Goal: Task Accomplishment & Management: Complete application form

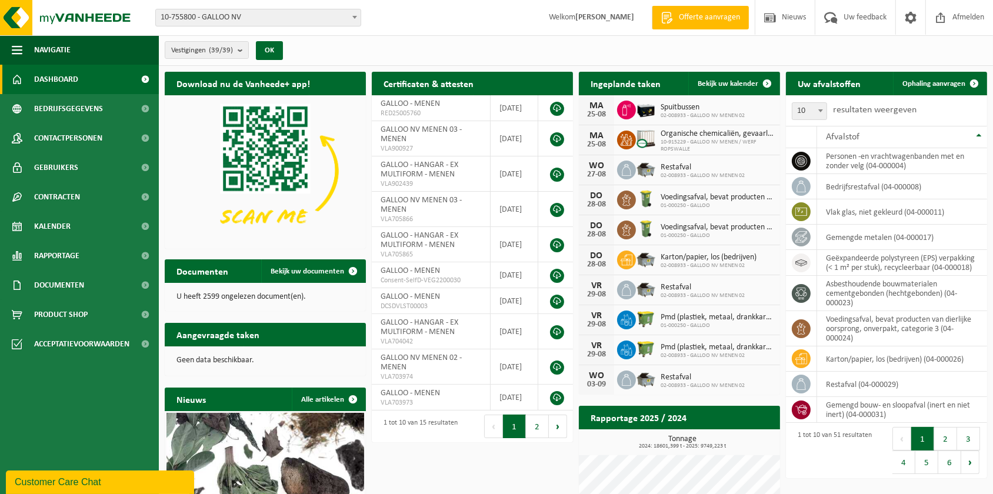
click at [22, 416] on ul "Navigatie Offerte aanvragen Nieuws Uw feedback Afmelden Dashboard Bedrijfsgegev…" at bounding box center [79, 264] width 159 height 459
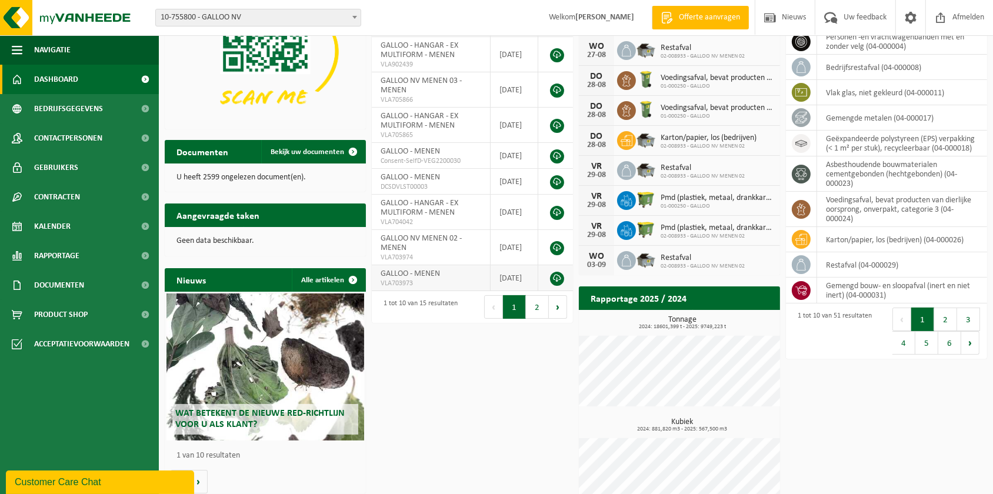
scroll to position [146, 0]
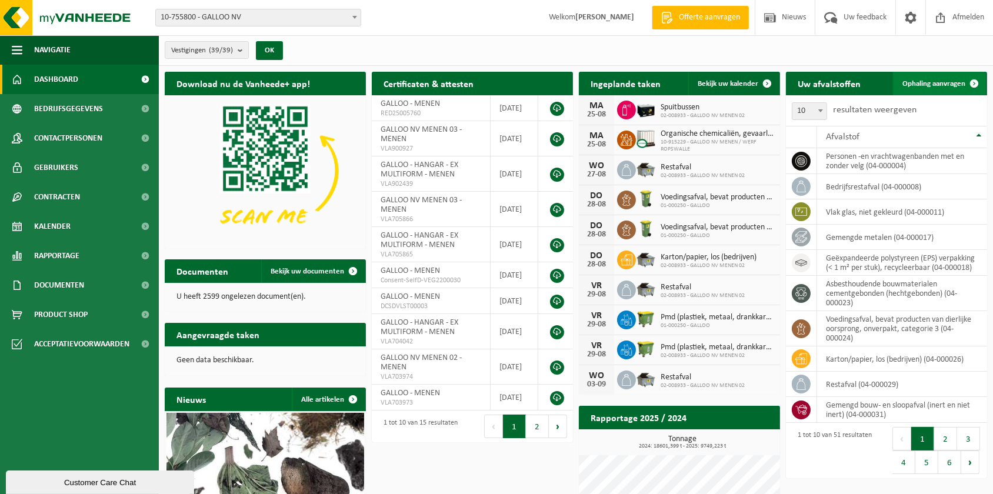
click at [936, 77] on link "Ophaling aanvragen" at bounding box center [939, 84] width 93 height 24
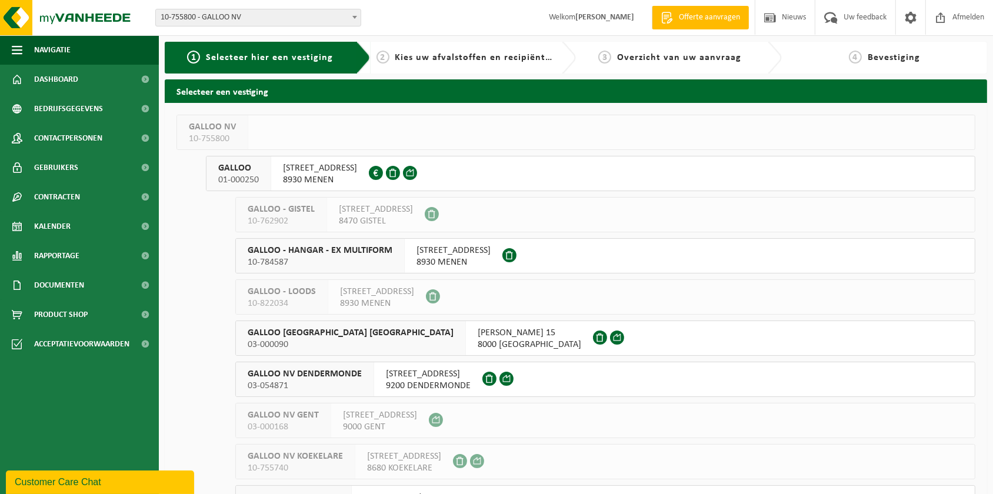
click at [235, 169] on span "GALLOO" at bounding box center [238, 168] width 41 height 12
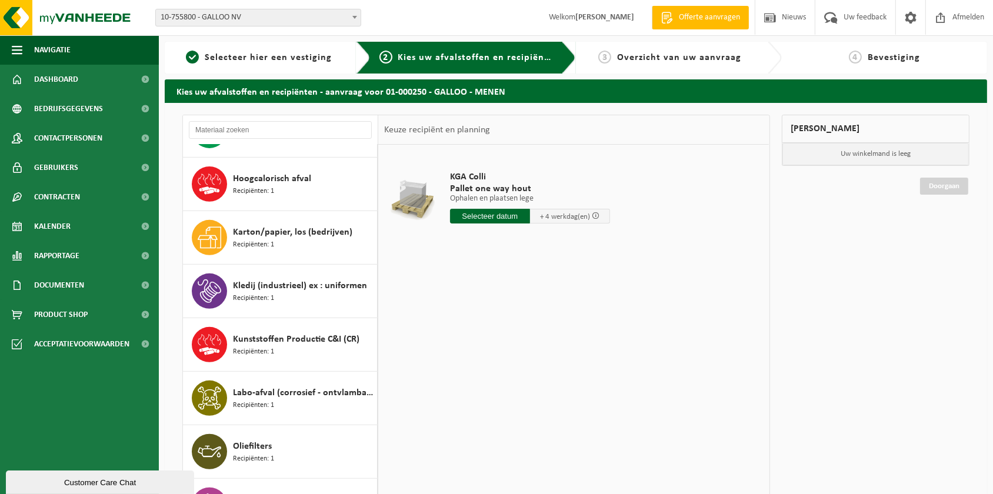
scroll to position [695, 0]
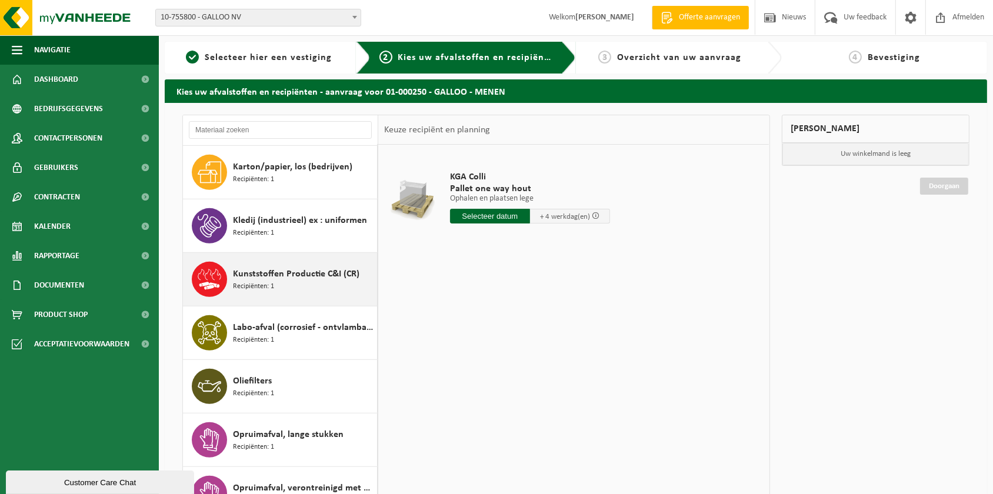
click at [282, 268] on span "Kunststoffen Productie C&I (CR)" at bounding box center [296, 274] width 126 height 14
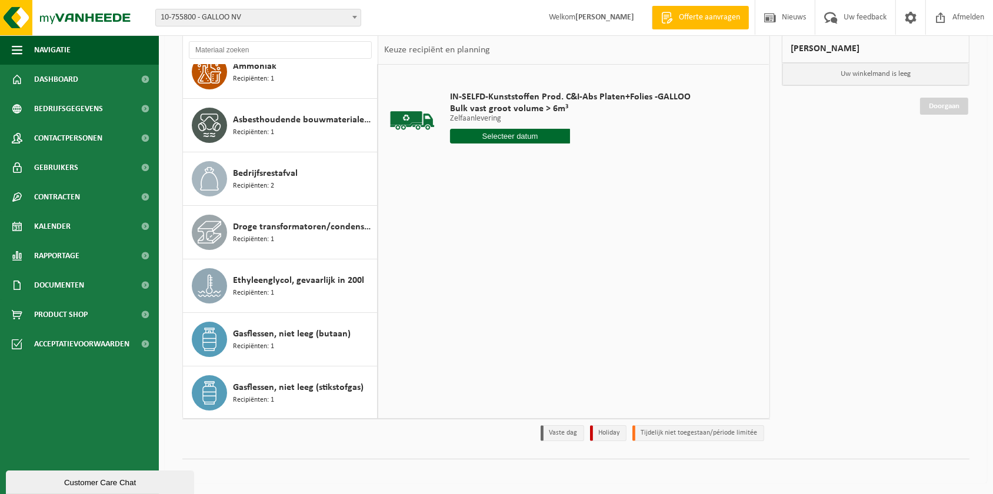
scroll to position [0, 0]
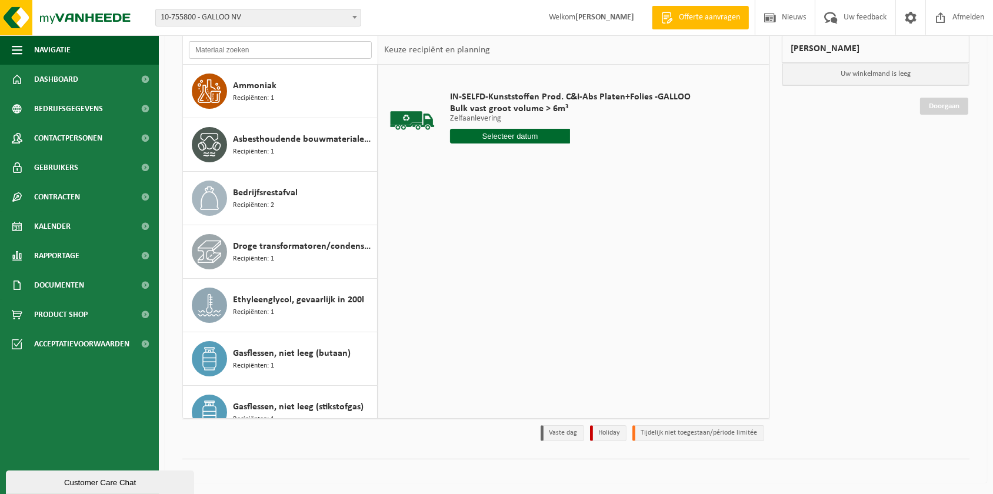
click at [288, 47] on input "text" at bounding box center [280, 50] width 183 height 18
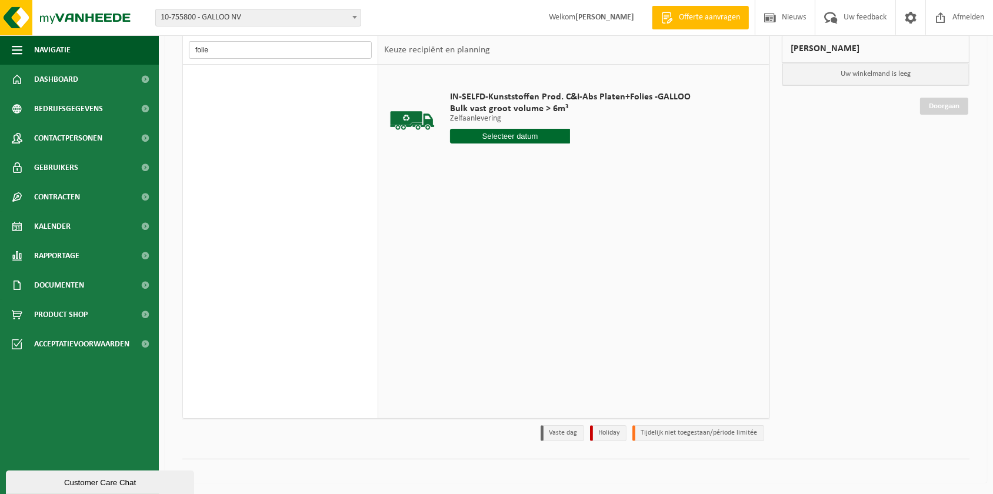
type input "folie"
click at [58, 286] on span "Documenten" at bounding box center [59, 285] width 50 height 29
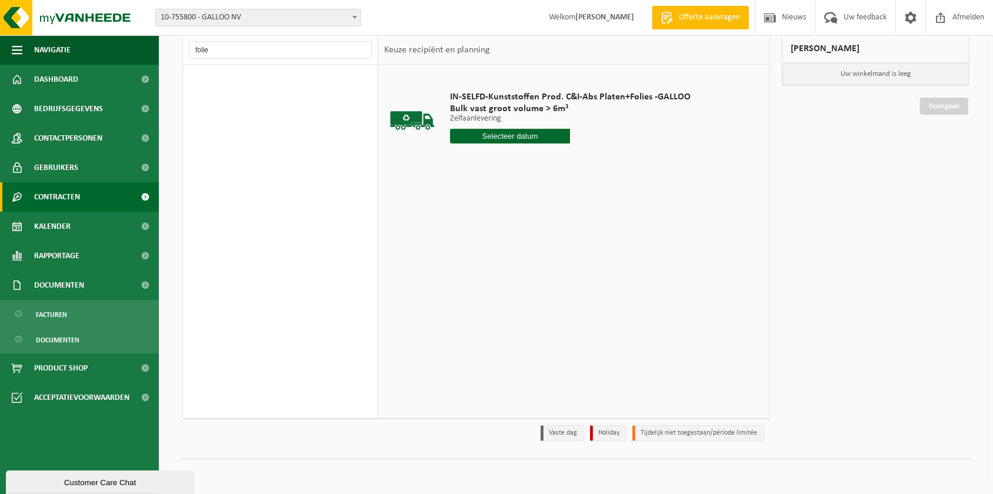
click at [59, 192] on span "Contracten" at bounding box center [57, 196] width 46 height 29
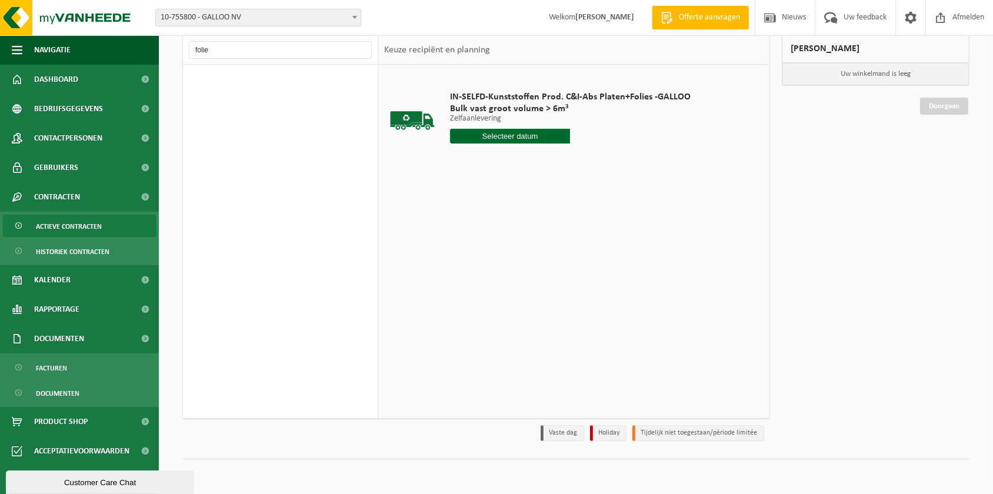
click at [71, 228] on span "Actieve contracten" at bounding box center [69, 226] width 66 height 22
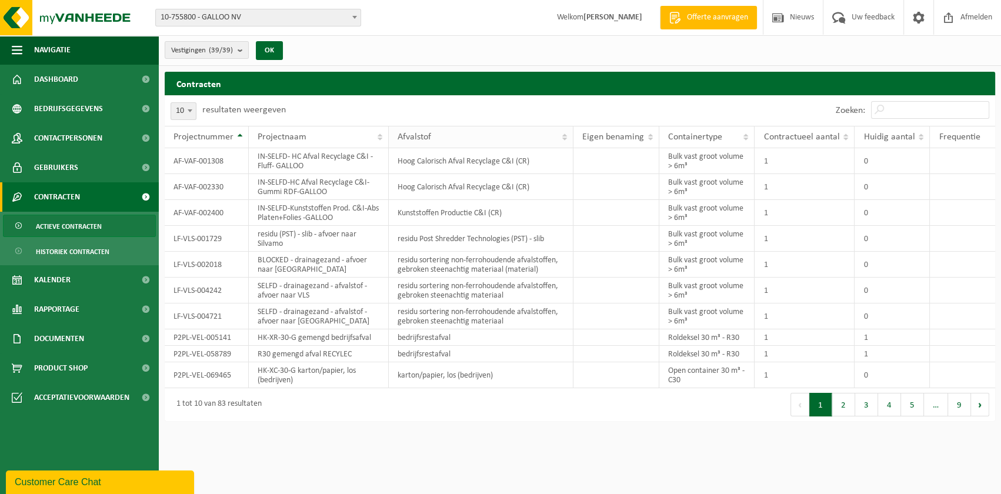
click at [569, 141] on th "Afvalstof" at bounding box center [481, 137] width 185 height 22
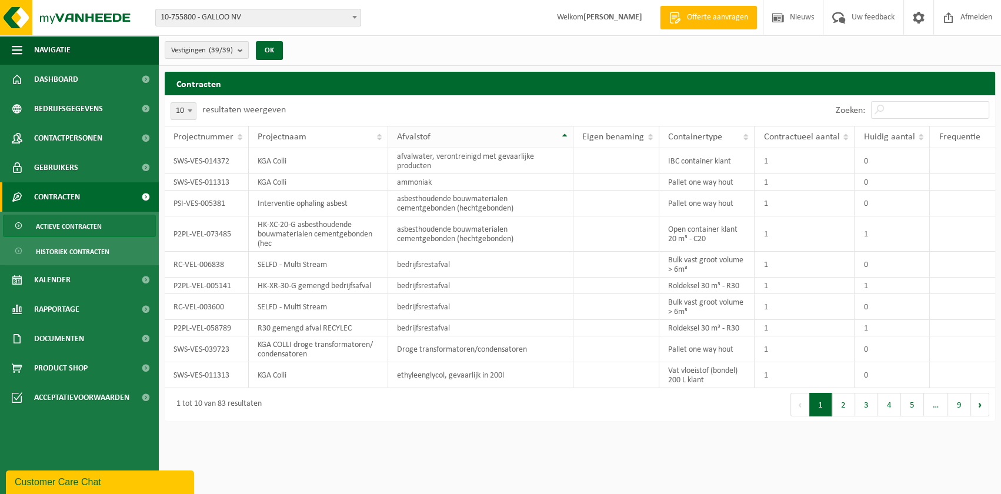
click at [486, 135] on div "Afvalstof" at bounding box center [477, 136] width 161 height 9
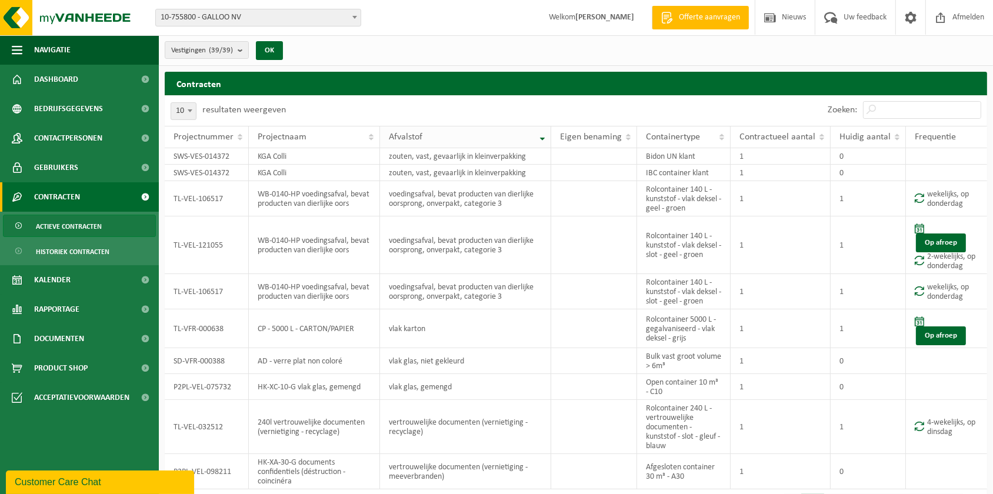
click at [484, 138] on div "Afvalstof" at bounding box center [462, 136] width 147 height 9
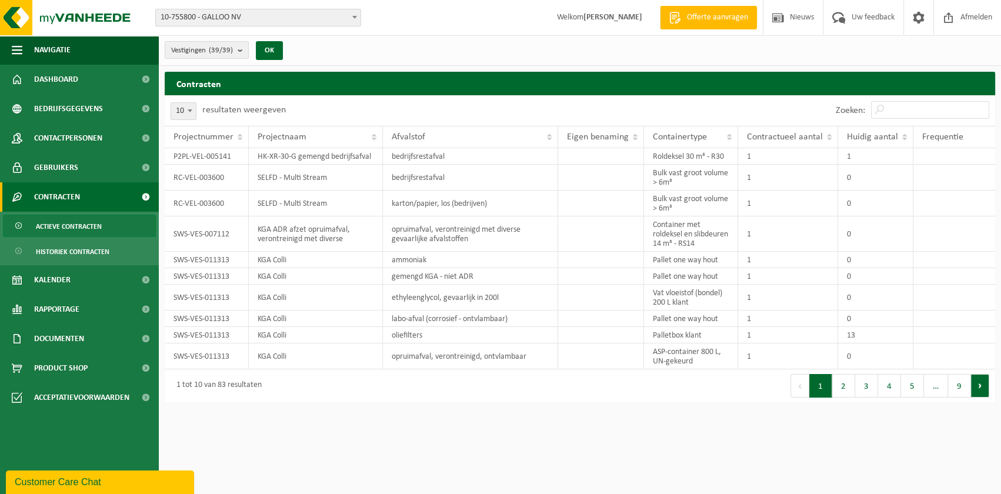
click at [985, 398] on button "Volgende" at bounding box center [980, 386] width 18 height 24
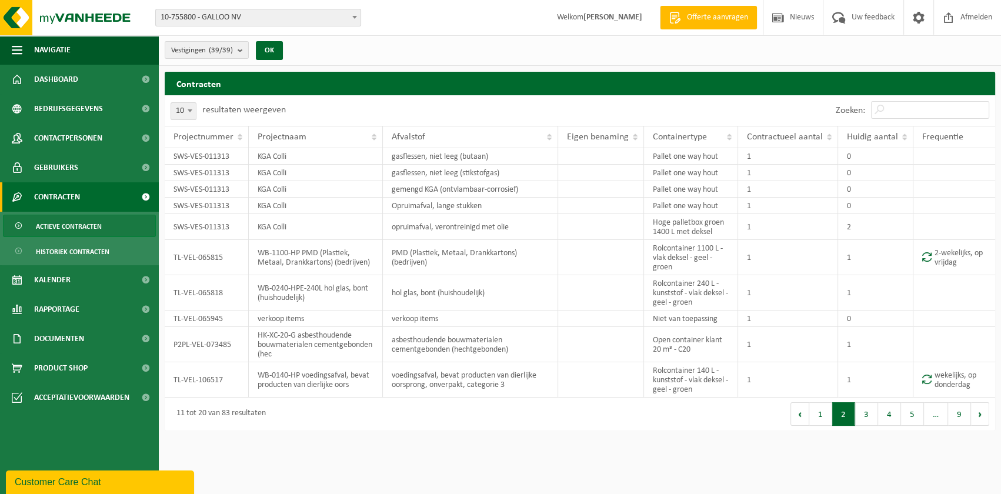
click at [985, 399] on div "Eerste Vorige 1 2 3 4 5 … 9 Volgende Laatste" at bounding box center [787, 414] width 415 height 33
click at [981, 413] on button "Volgende" at bounding box center [980, 414] width 18 height 24
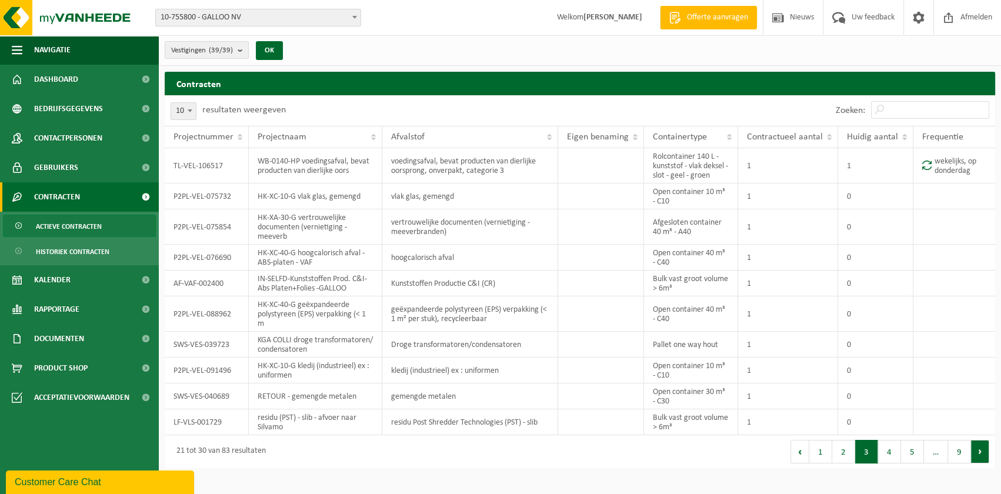
click at [980, 453] on button "Volgende" at bounding box center [980, 452] width 18 height 24
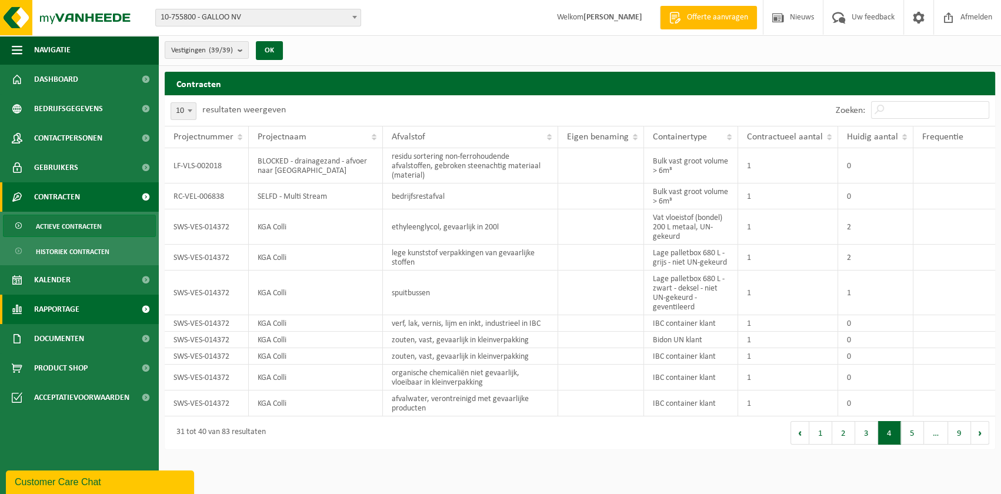
click at [54, 302] on span "Rapportage" at bounding box center [56, 309] width 45 height 29
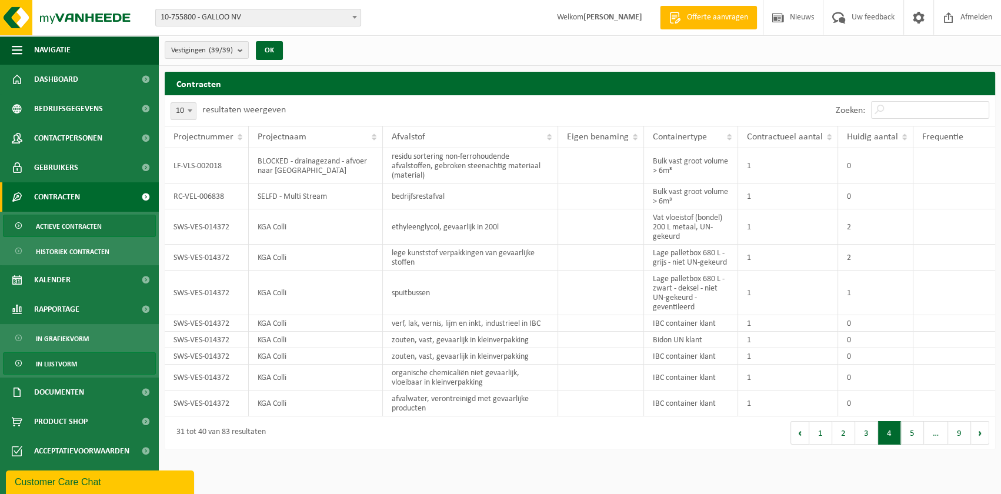
click at [61, 361] on span "In lijstvorm" at bounding box center [56, 364] width 41 height 22
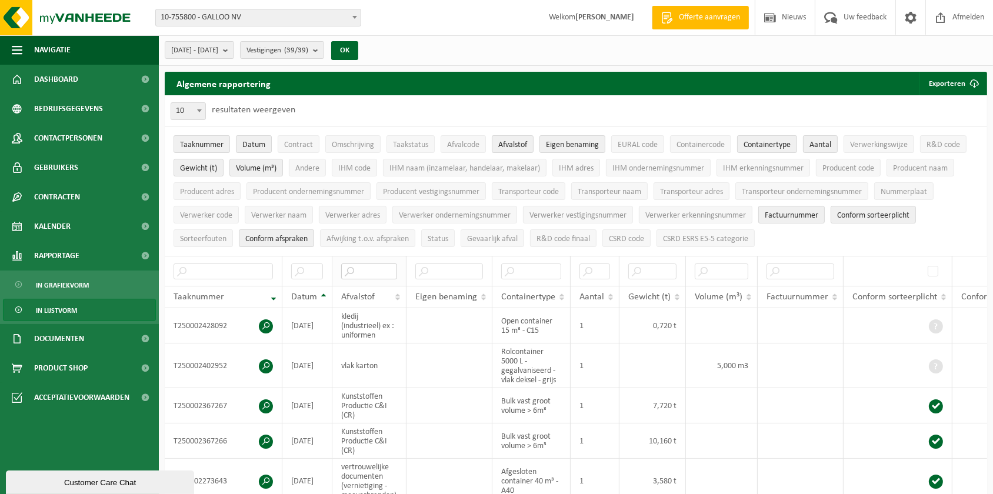
click at [369, 272] on input "text" at bounding box center [369, 272] width 56 height 16
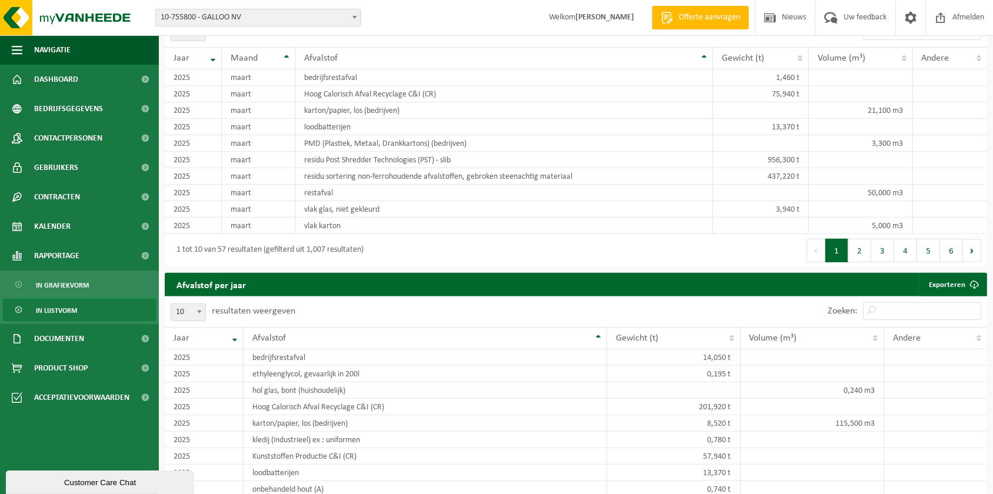
scroll to position [830, 0]
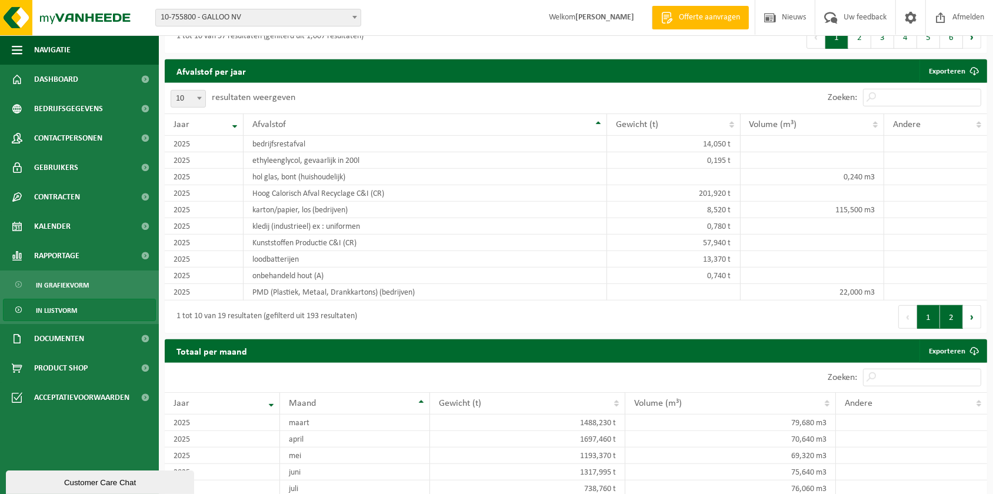
type input "folie"
click at [952, 318] on button "2" at bounding box center [951, 317] width 23 height 24
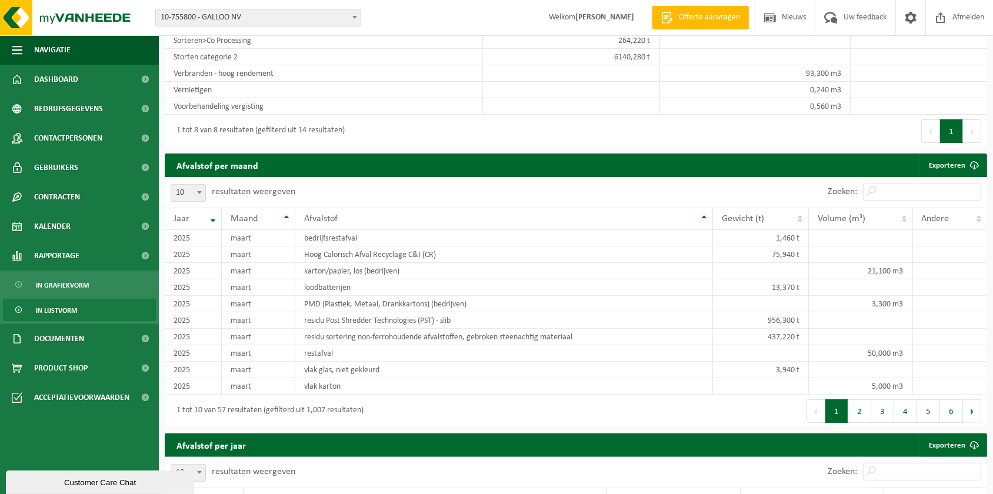
scroll to position [242, 0]
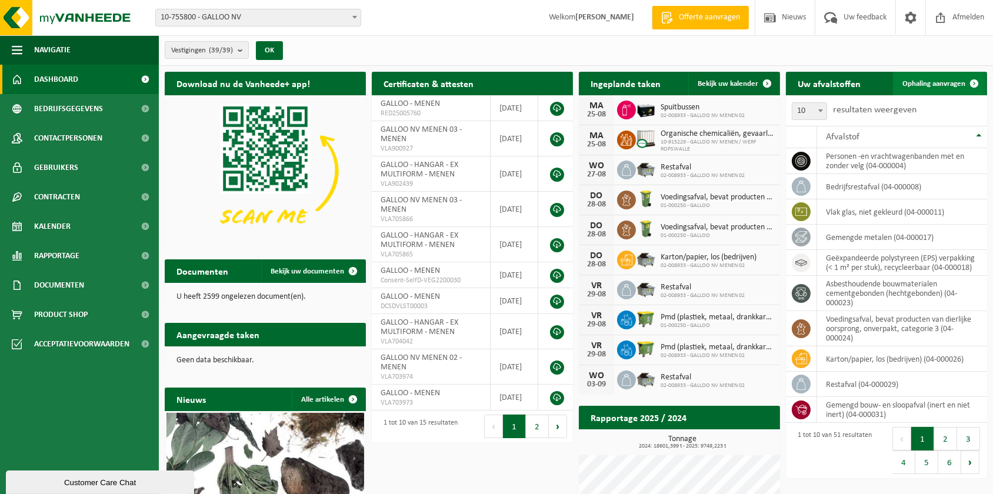
click at [932, 86] on span "Ophaling aanvragen" at bounding box center [933, 84] width 63 height 8
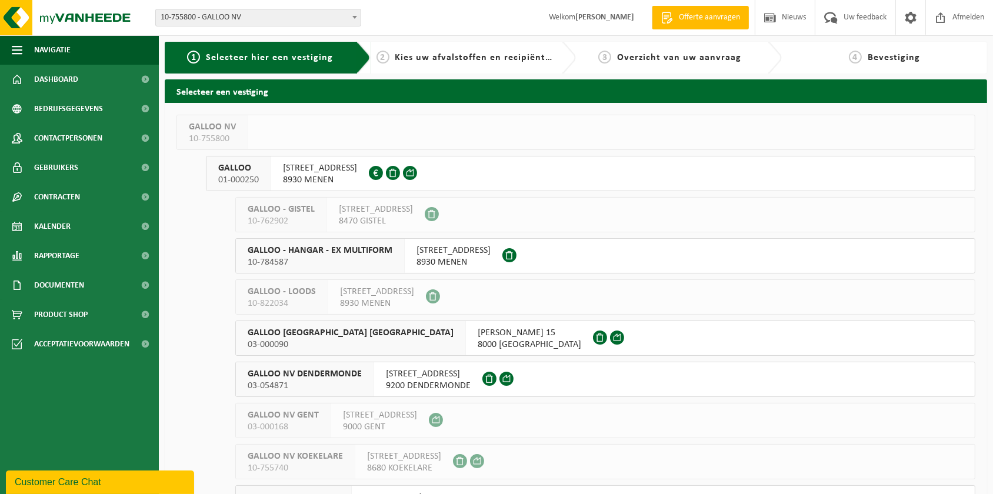
click at [241, 169] on span "GALLOO" at bounding box center [238, 168] width 41 height 12
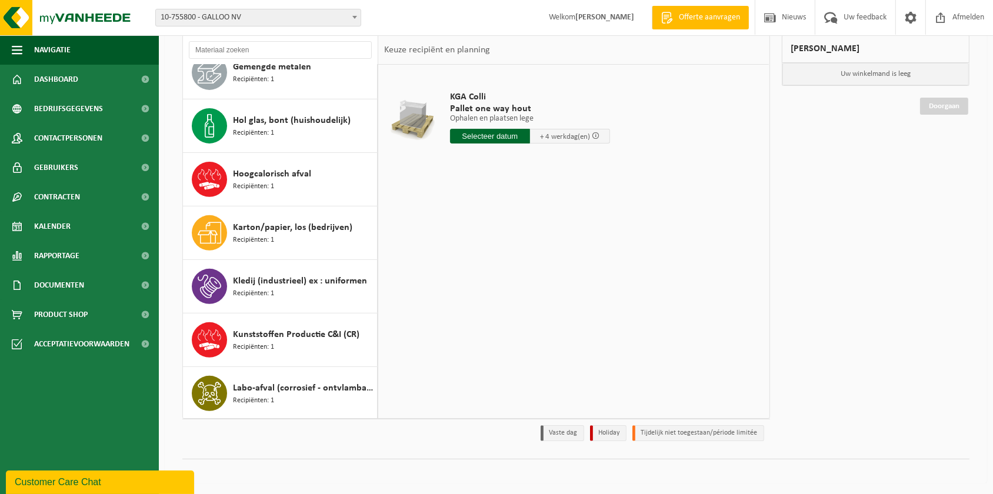
scroll to position [447, 0]
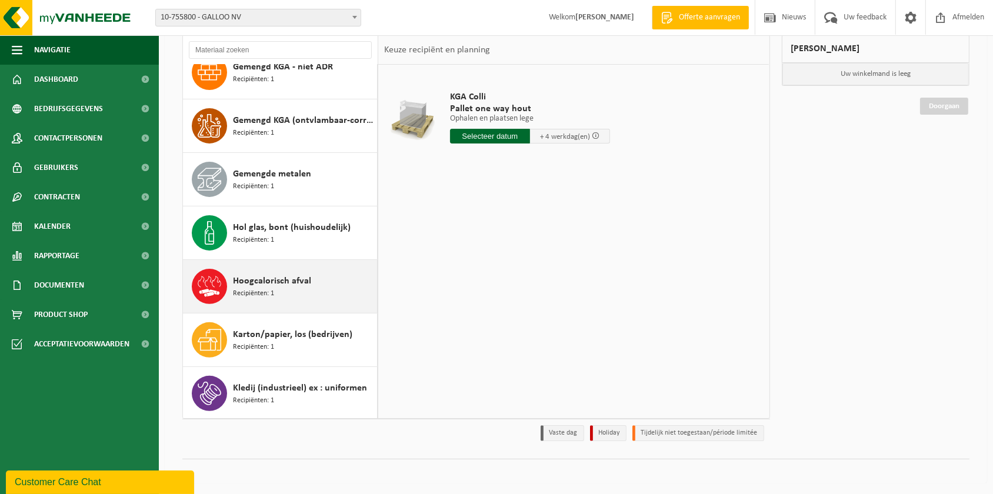
click at [278, 287] on div "Hoogcalorisch afval Recipiënten: 1" at bounding box center [303, 286] width 141 height 35
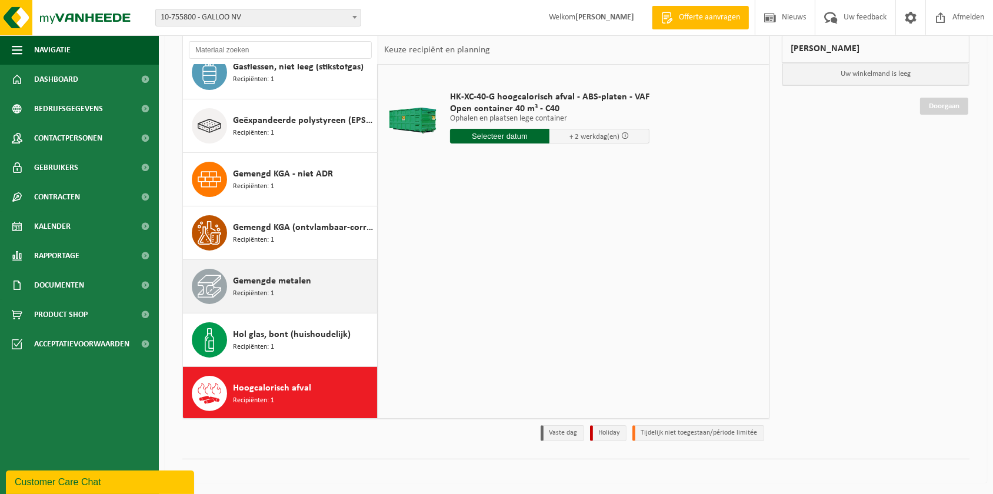
scroll to position [267, 0]
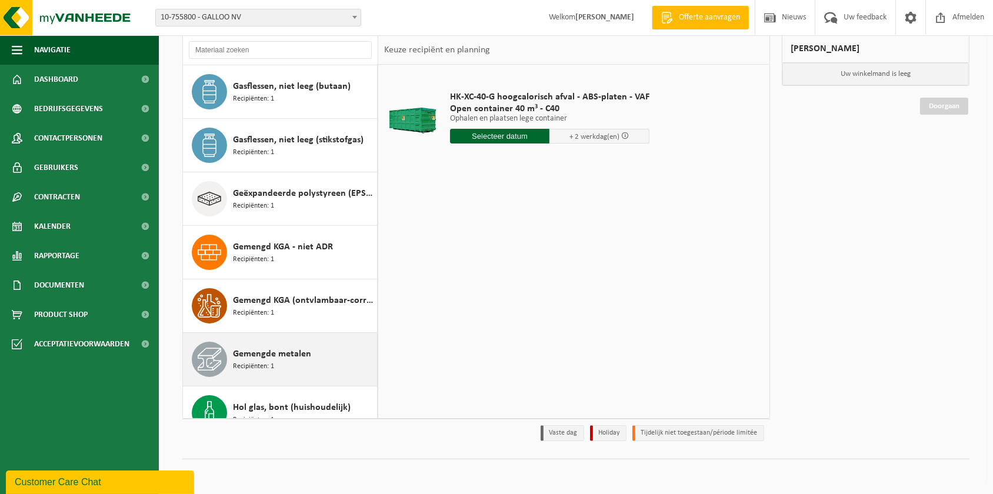
click at [288, 351] on span "Gemengde metalen" at bounding box center [272, 354] width 78 height 14
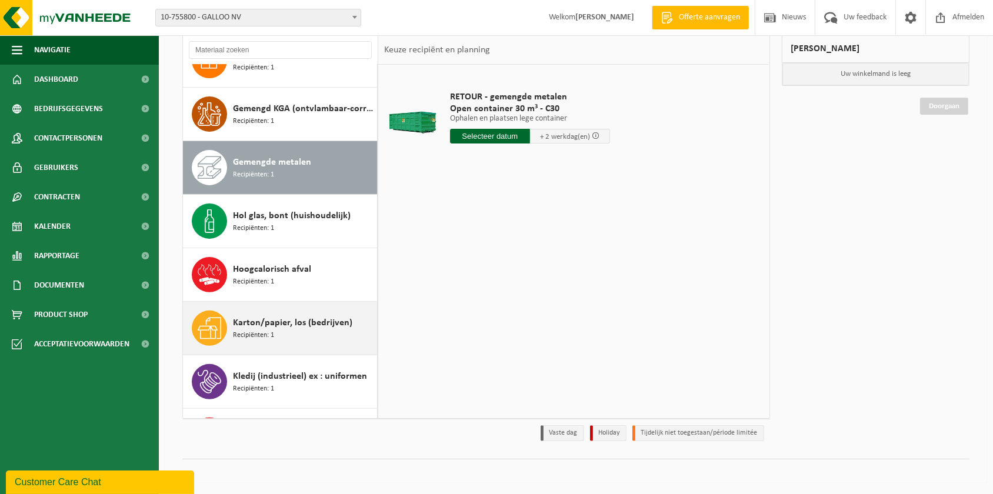
scroll to position [321, 0]
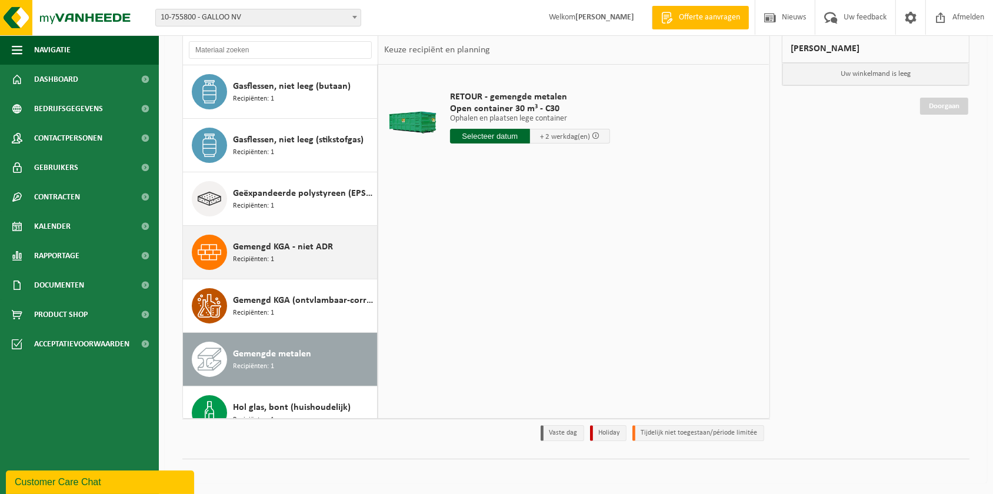
click at [284, 241] on span "Gemengd KGA - niet ADR" at bounding box center [283, 247] width 100 height 14
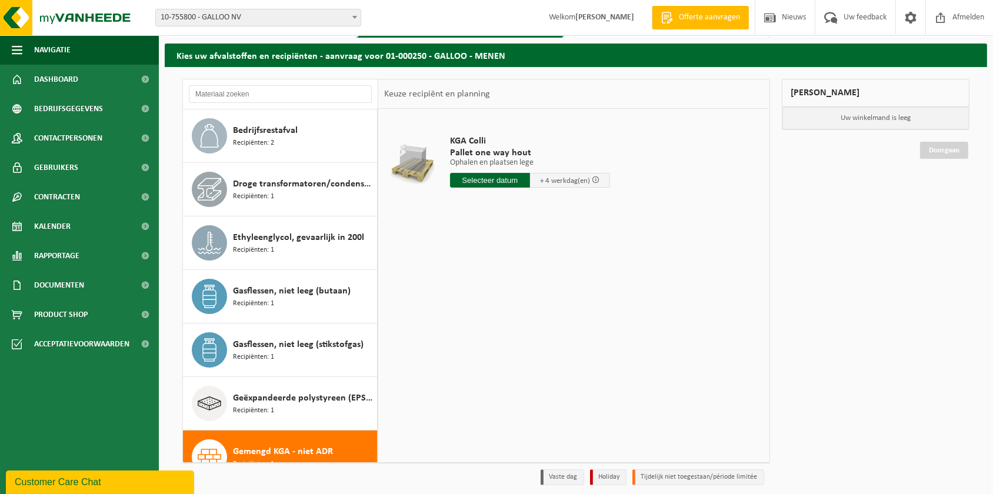
scroll to position [80, 0]
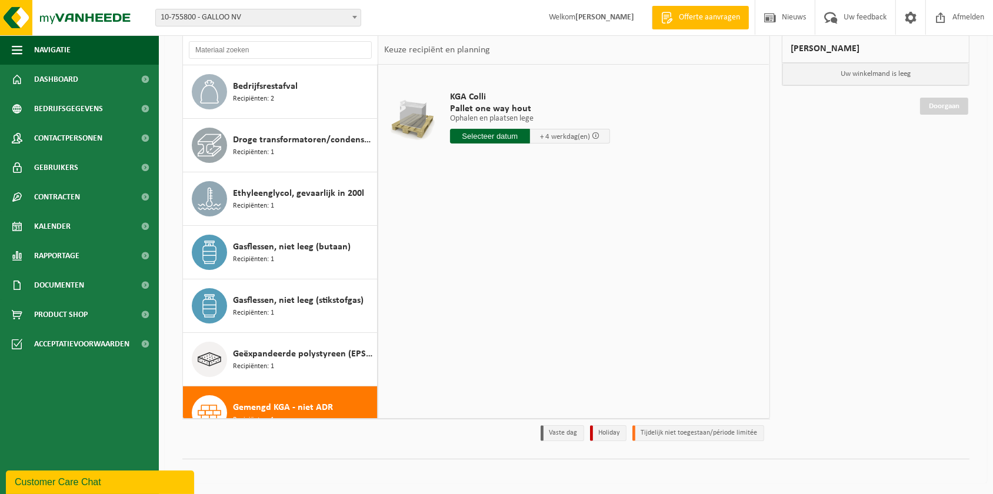
click at [292, 401] on span "Gemengd KGA - niet ADR" at bounding box center [283, 408] width 100 height 14
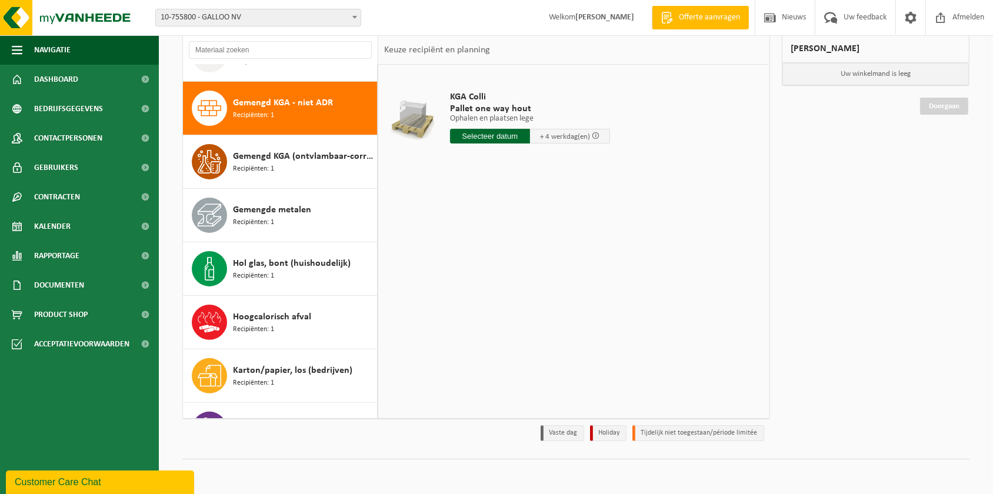
scroll to position [428, 0]
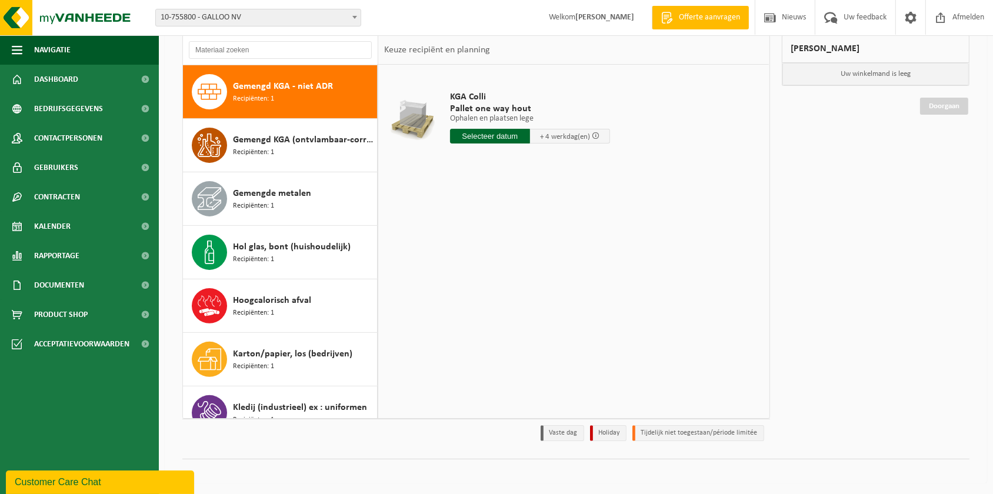
click at [465, 94] on span "KGA Colli" at bounding box center [530, 97] width 160 height 12
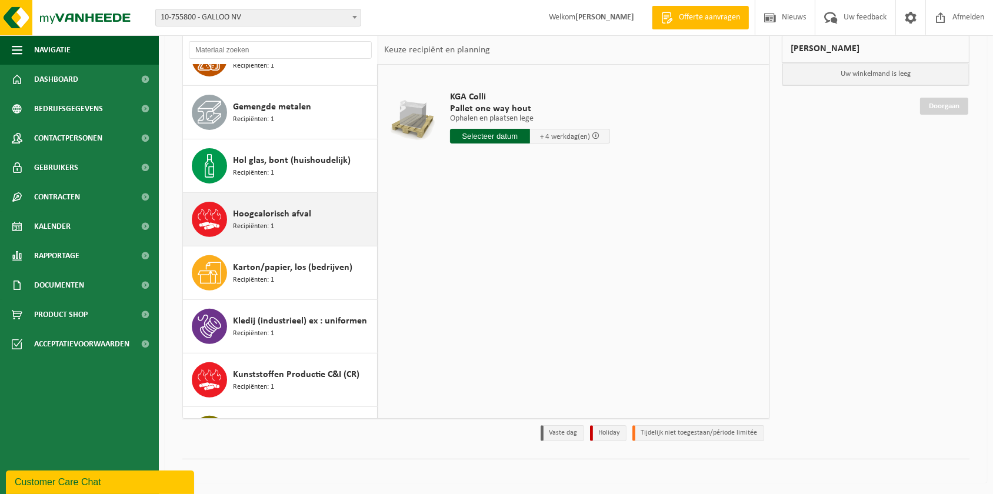
scroll to position [535, 0]
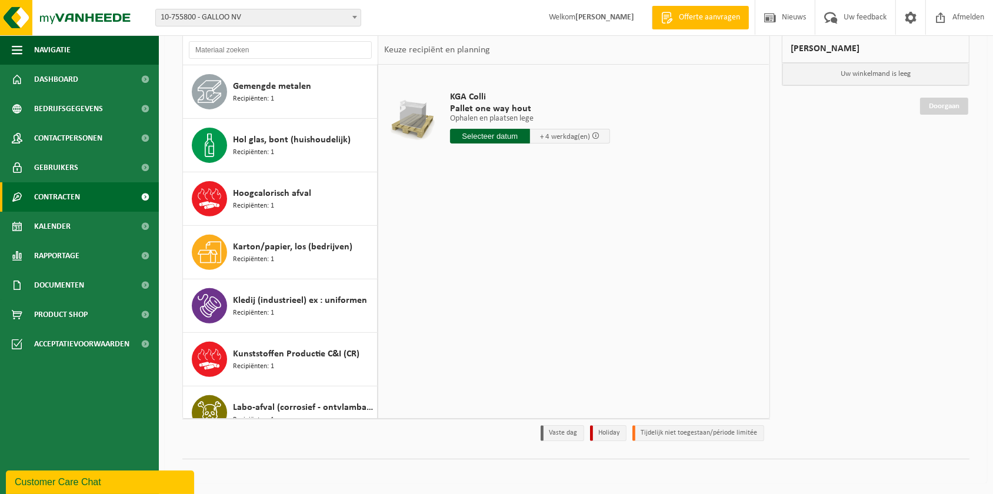
click at [69, 196] on span "Contracten" at bounding box center [57, 196] width 46 height 29
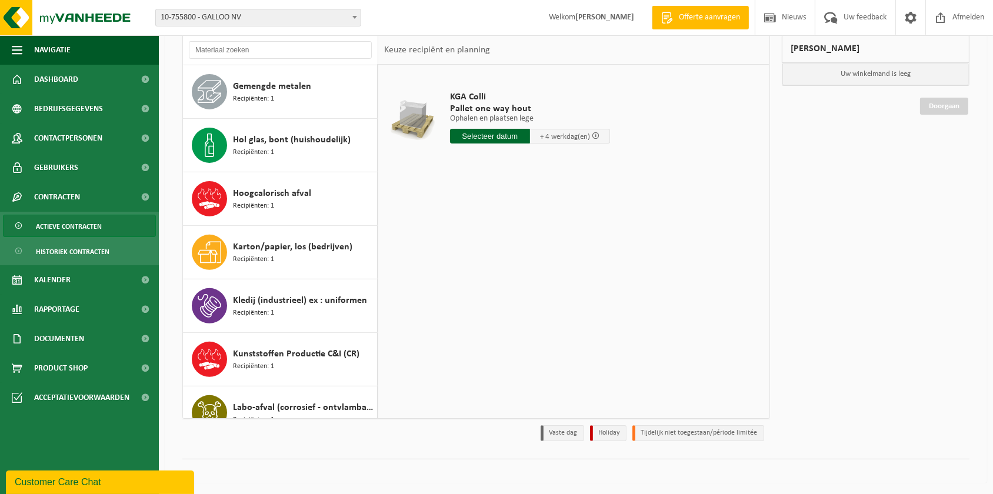
click at [83, 231] on span "Actieve contracten" at bounding box center [69, 226] width 66 height 22
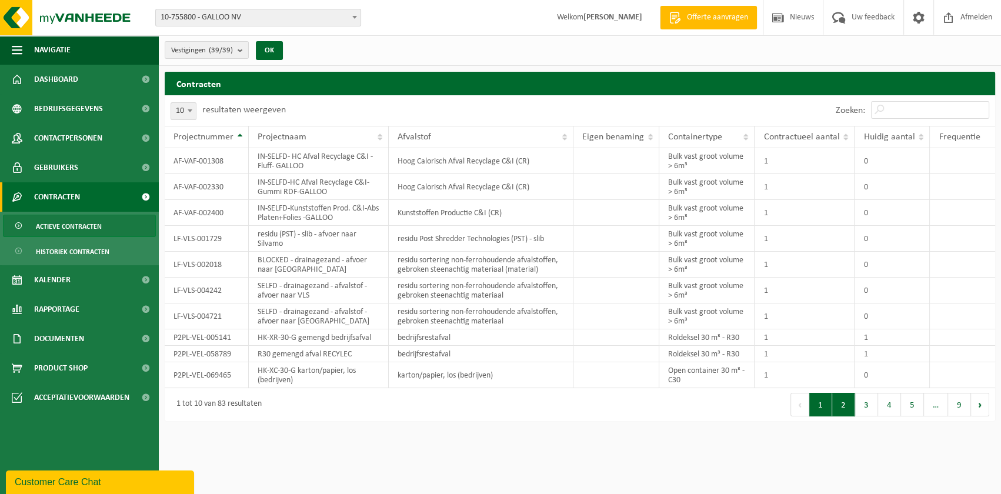
click at [839, 406] on button "2" at bounding box center [843, 405] width 23 height 24
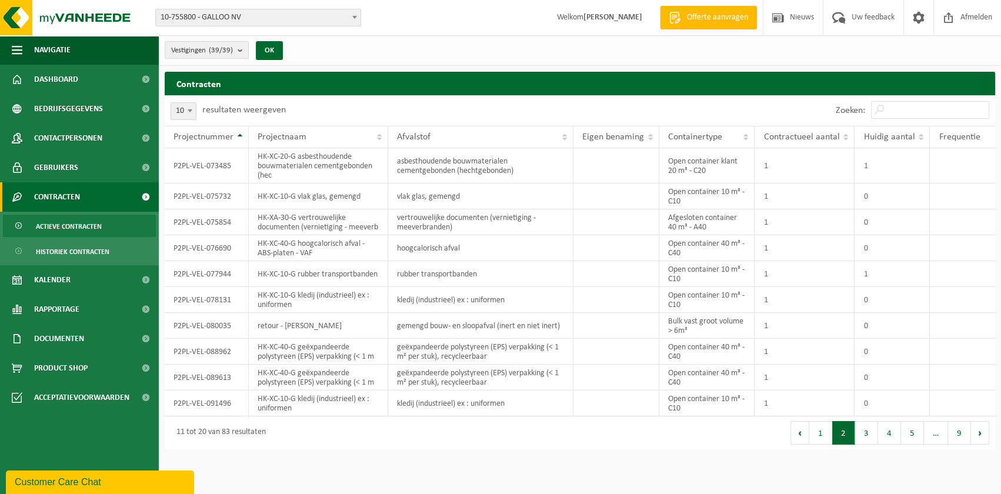
click at [839, 406] on td "1" at bounding box center [805, 404] width 100 height 26
click at [869, 432] on button "3" at bounding box center [866, 433] width 23 height 24
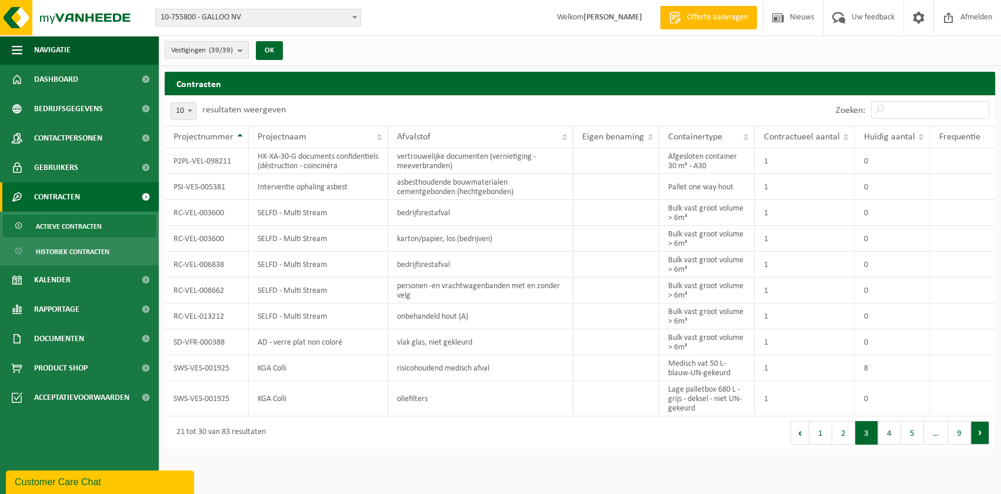
click at [974, 445] on button "Volgende" at bounding box center [980, 433] width 18 height 24
